Goal: Entertainment & Leisure: Consume media (video, audio)

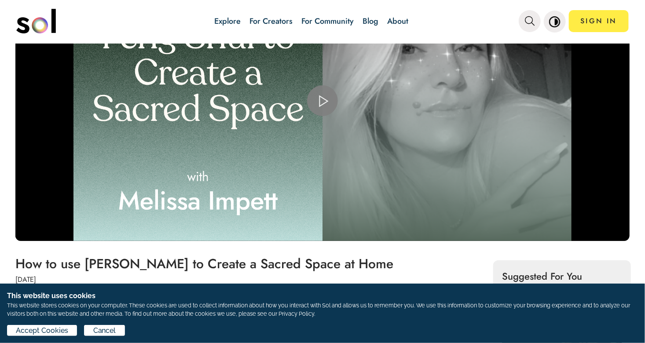
scroll to position [44, 0]
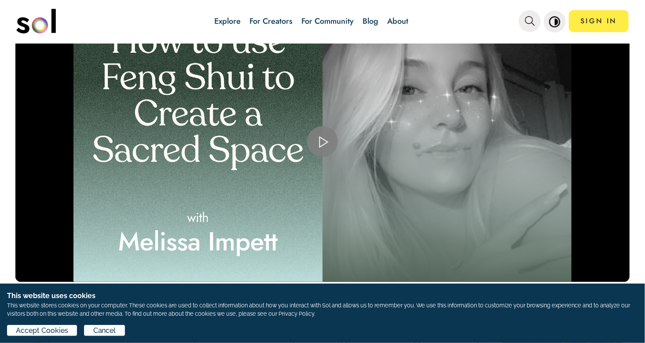
click at [322, 142] on span "Video Player" at bounding box center [322, 142] width 0 height 0
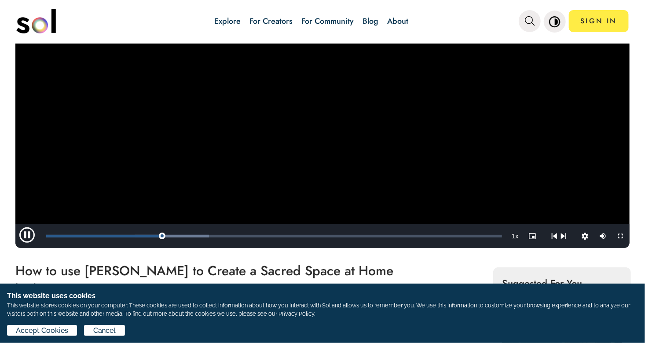
scroll to position [88, 0]
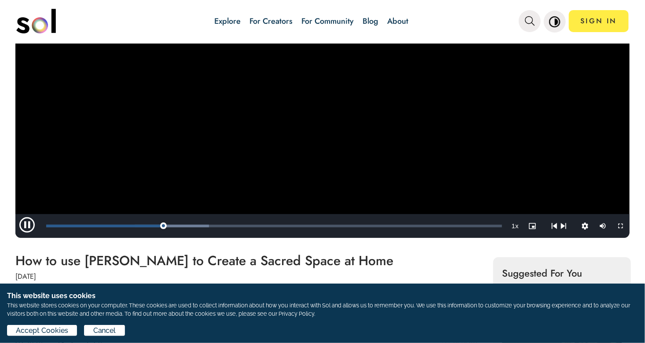
click at [29, 226] on span "Video Player" at bounding box center [28, 226] width 26 height 0
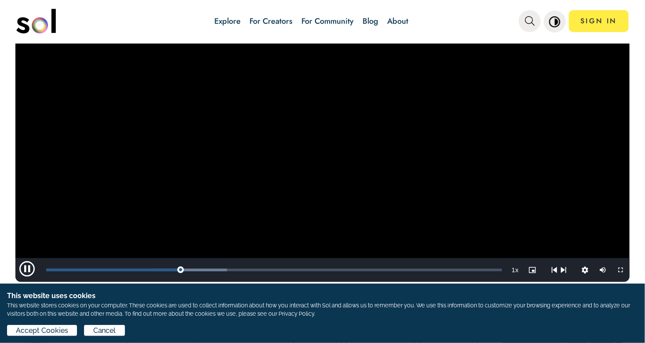
scroll to position [0, 0]
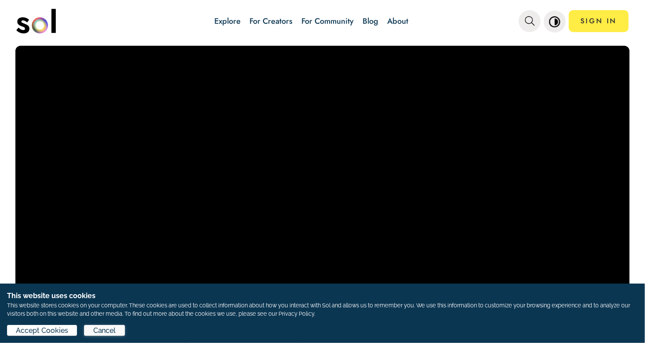
click at [108, 329] on span "Cancel" at bounding box center [104, 330] width 23 height 11
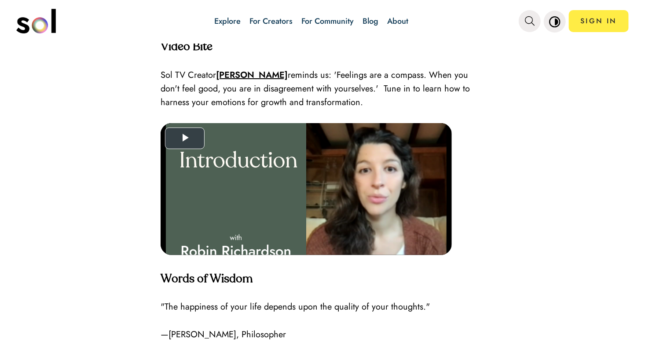
scroll to position [1187, 0]
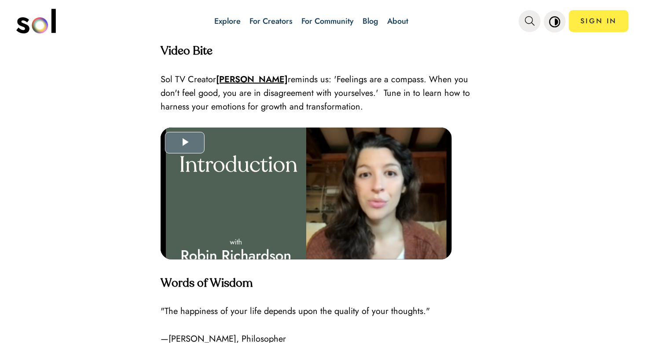
click at [184, 142] on span "Video Player" at bounding box center [184, 142] width 0 height 0
click at [307, 220] on video "Video Player" at bounding box center [305, 206] width 291 height 158
click at [299, 207] on video "Video Player" at bounding box center [305, 206] width 291 height 158
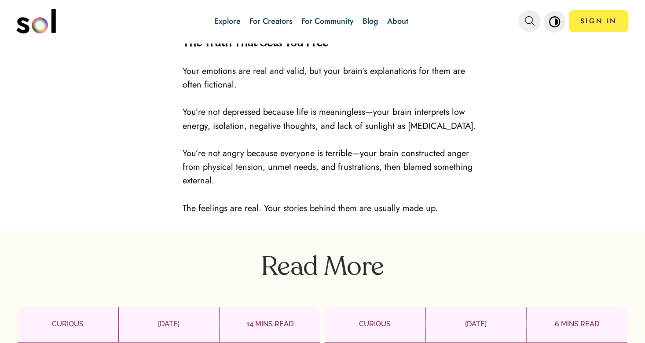
scroll to position [1451, 0]
